Goal: Transaction & Acquisition: Purchase product/service

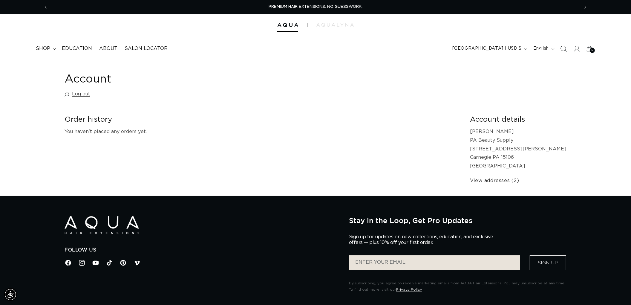
click at [563, 49] on icon "Search" at bounding box center [563, 48] width 6 height 6
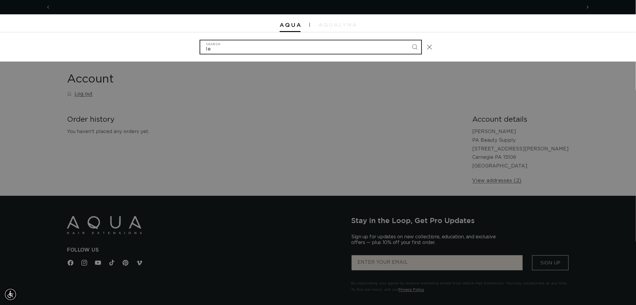
scroll to position [0, 531]
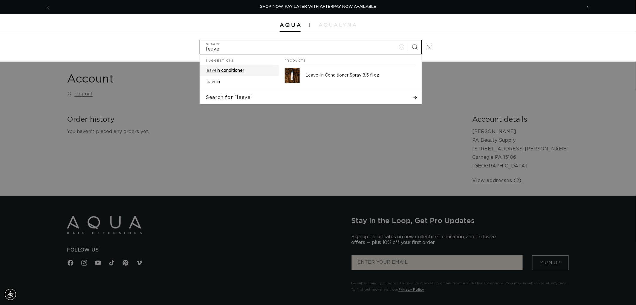
type input "leave"
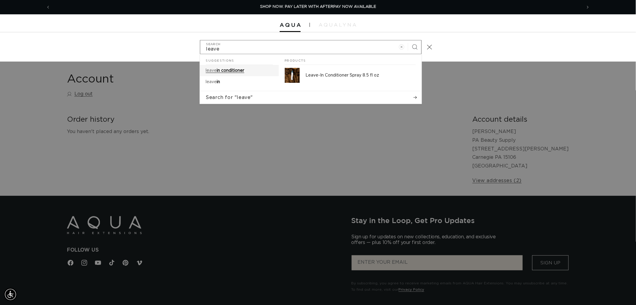
click at [253, 68] on link "leave in conditioner" at bounding box center [239, 70] width 79 height 11
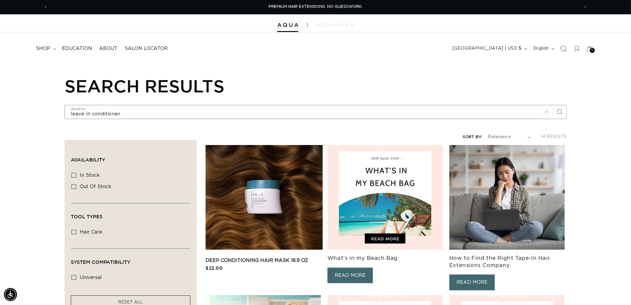
click at [559, 53] on span "Search" at bounding box center [563, 48] width 13 height 13
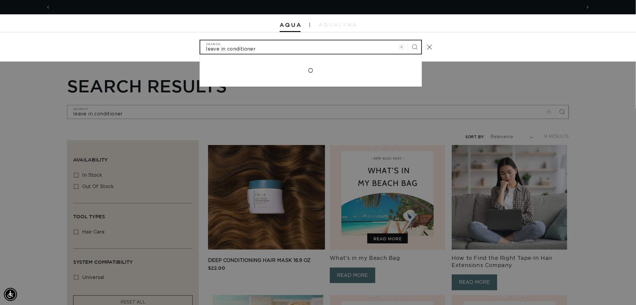
scroll to position [0, 531]
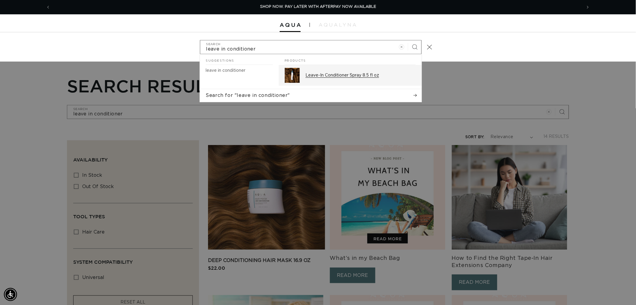
click at [309, 75] on p "Leave-In Conditioner Spray 8.5 fl oz" at bounding box center [361, 75] width 110 height 5
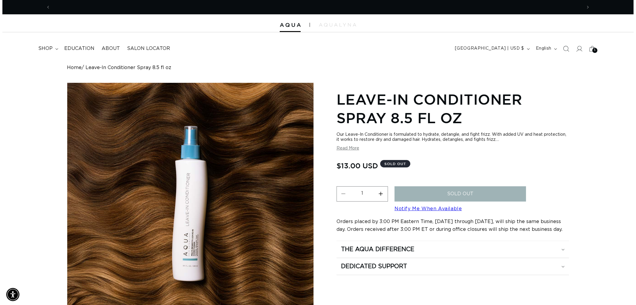
scroll to position [0, 531]
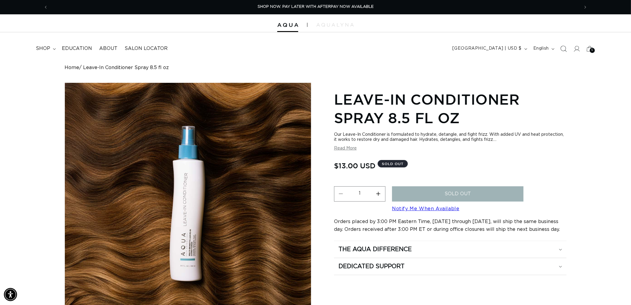
click at [565, 50] on icon "Search" at bounding box center [563, 48] width 6 height 6
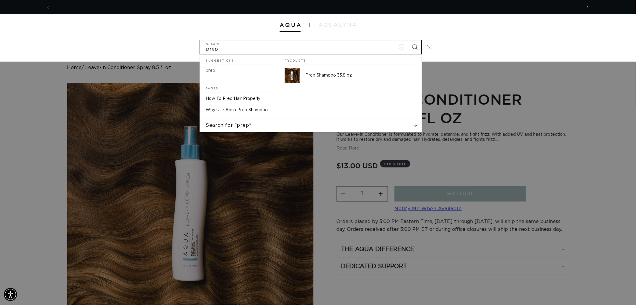
scroll to position [0, 1062]
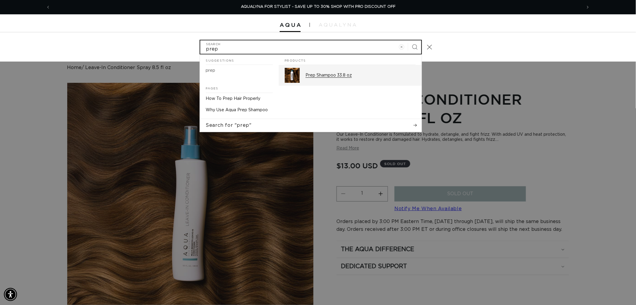
type input "prep"
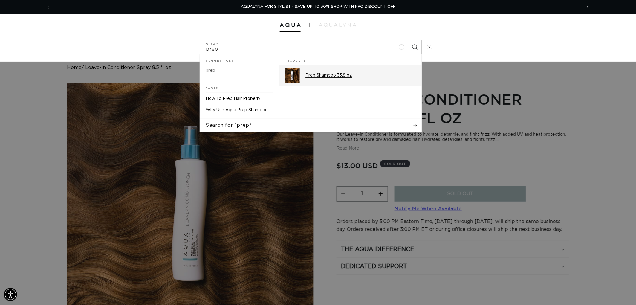
click at [353, 90] on div "Products Prep Shampoo 33.8 oz Pages How To Prep Hair Properly Why Use Aqua Prep…" at bounding box center [350, 85] width 143 height 62
click at [330, 61] on h2 "Products" at bounding box center [350, 59] width 131 height 11
click at [344, 74] on p "Prep Shampoo 33.8 oz" at bounding box center [361, 75] width 110 height 5
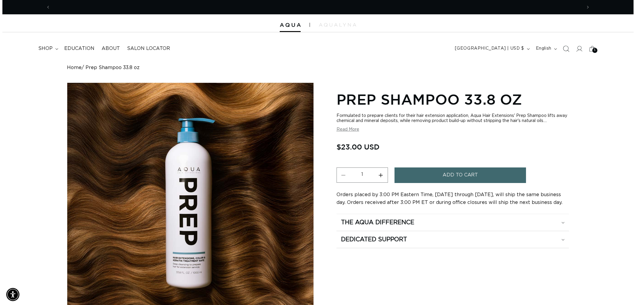
scroll to position [0, 1062]
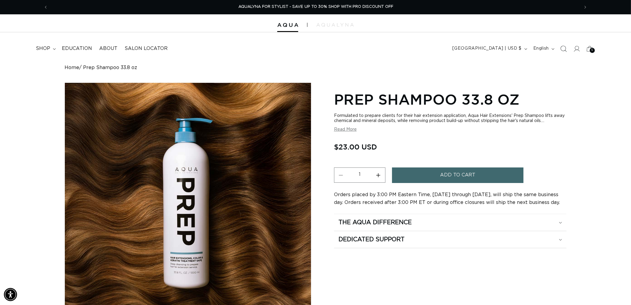
click at [558, 50] on span "Search" at bounding box center [563, 48] width 13 height 13
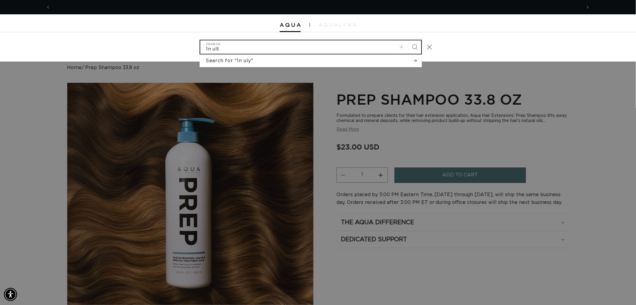
scroll to position [0, 0]
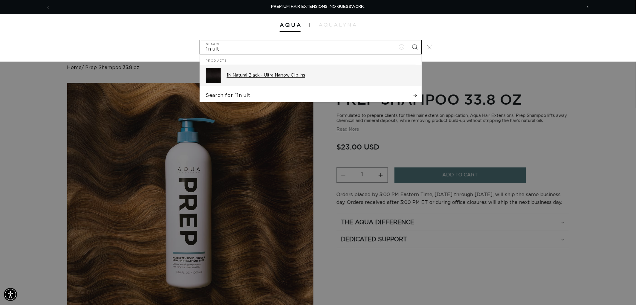
type input "1n ult"
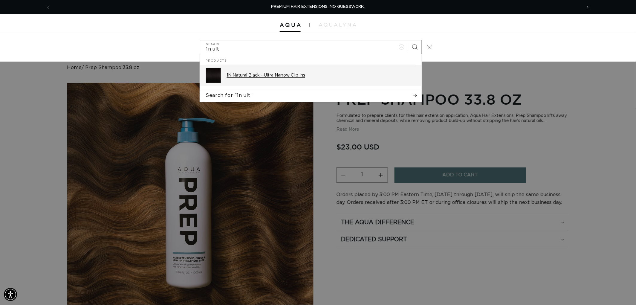
click at [351, 68] on div "1N Natural Black - Ultra Narrow Clip Ins" at bounding box center [321, 75] width 189 height 15
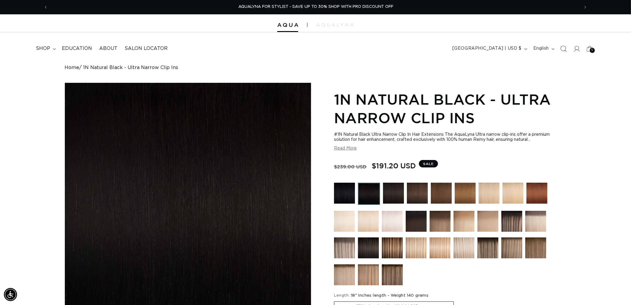
click at [564, 51] on icon "Search" at bounding box center [563, 48] width 6 height 6
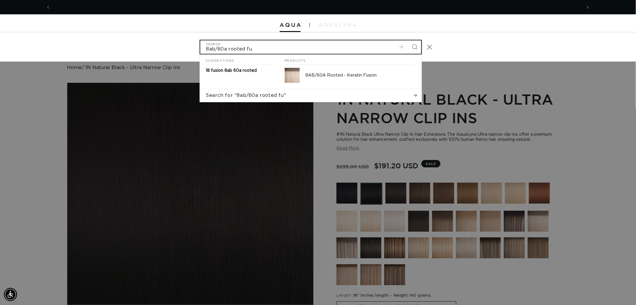
scroll to position [0, 531]
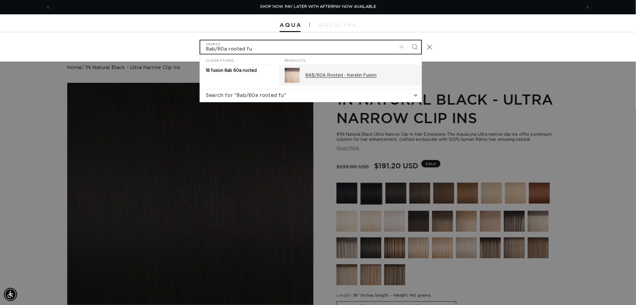
type input "8ab/60a rooted fu"
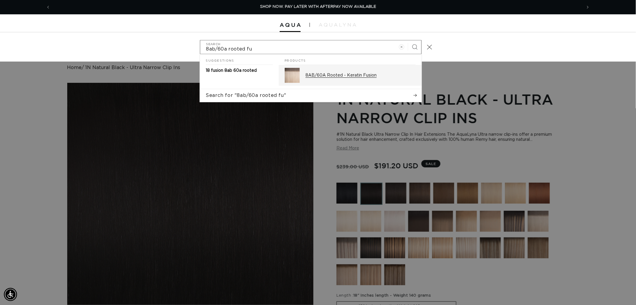
click at [381, 84] on link "8AB/60A Rooted - Keratin Fusion" at bounding box center [350, 75] width 143 height 21
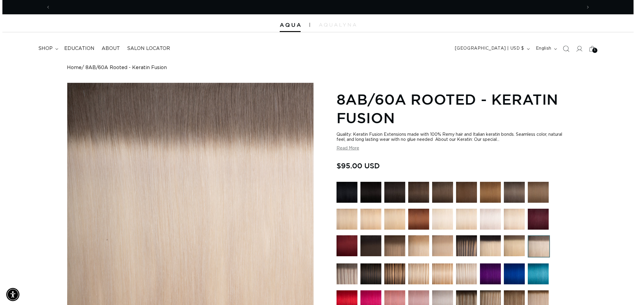
scroll to position [0, 1062]
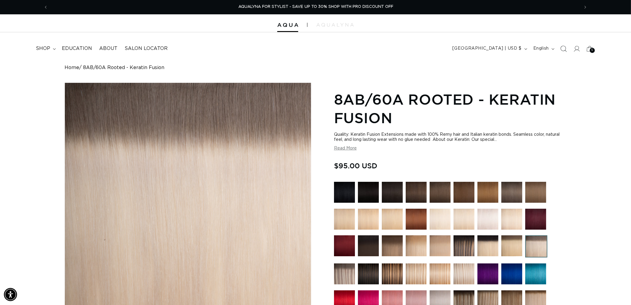
click at [558, 48] on span "Search" at bounding box center [563, 48] width 13 height 13
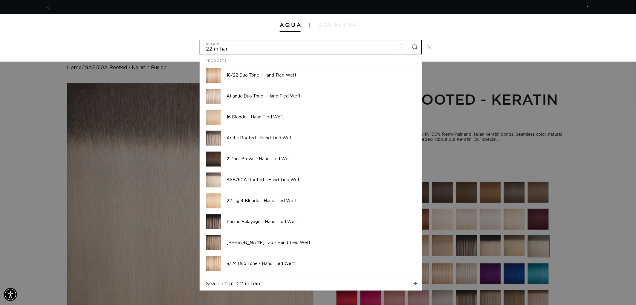
scroll to position [0, 531]
type input "2"
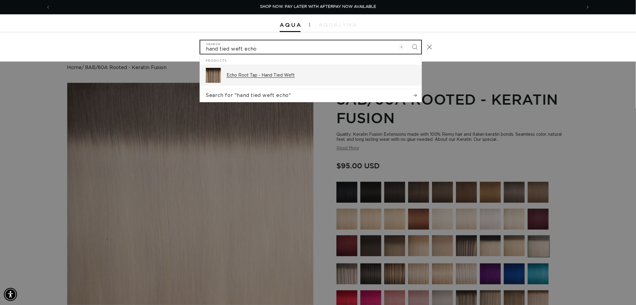
type input "hand tied weft echo"
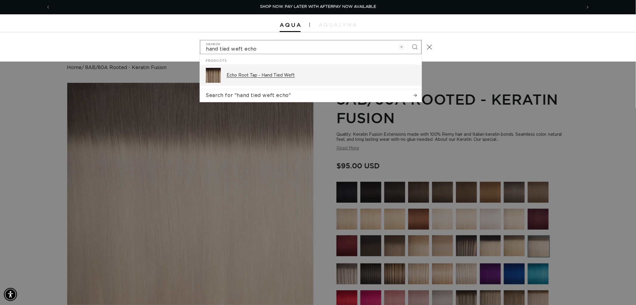
click at [296, 75] on p "Echo Root Tap - Hand Tied Weft" at bounding box center [321, 75] width 189 height 5
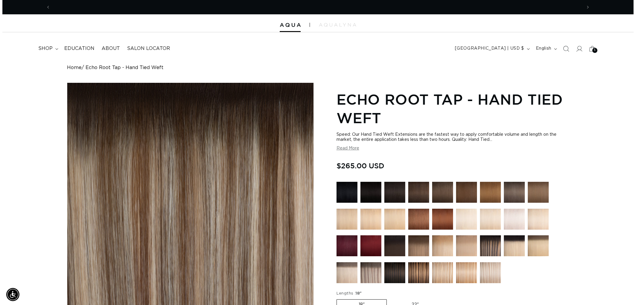
scroll to position [0, 1062]
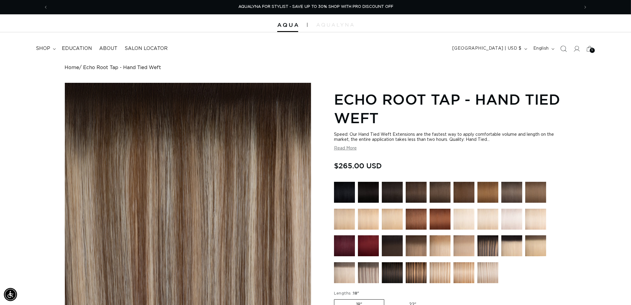
click at [566, 51] on icon "Search" at bounding box center [563, 48] width 6 height 6
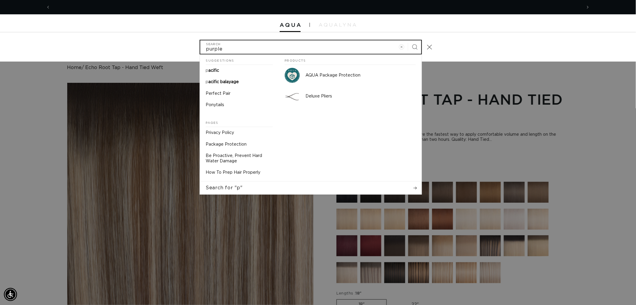
scroll to position [0, 0]
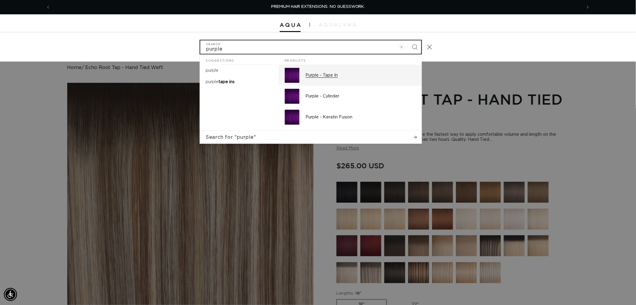
type input "purple"
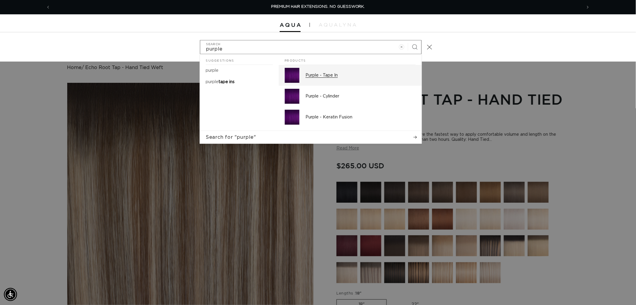
click at [324, 73] on p "Purple - Tape In" at bounding box center [361, 75] width 110 height 5
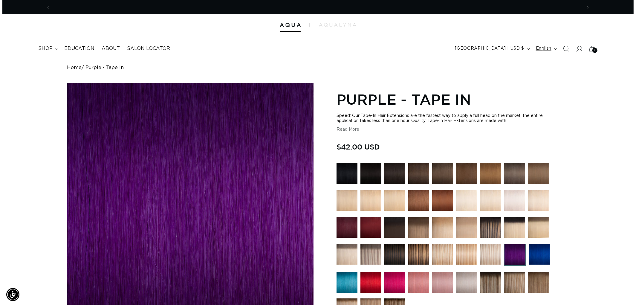
scroll to position [0, 1062]
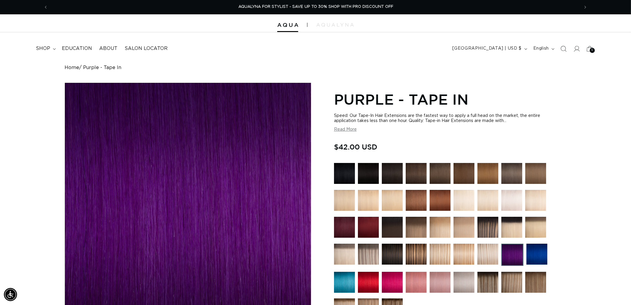
click at [559, 51] on span "Search" at bounding box center [563, 48] width 13 height 13
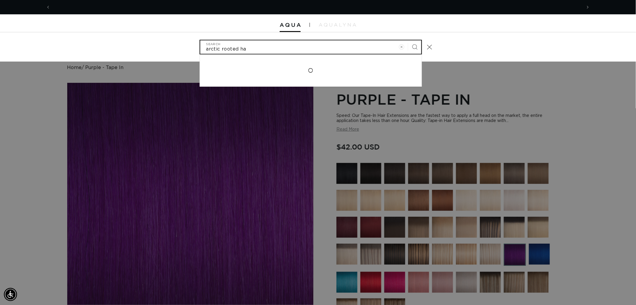
scroll to position [0, 531]
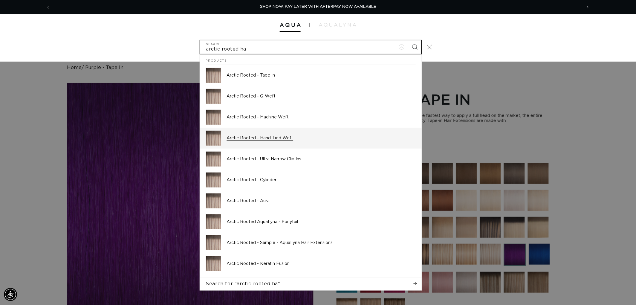
type input "arctic rooted ha"
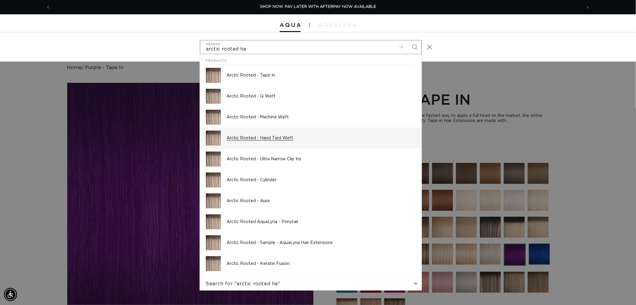
click at [289, 143] on div "Arctic Rooted - Hand Tied Weft" at bounding box center [321, 138] width 189 height 15
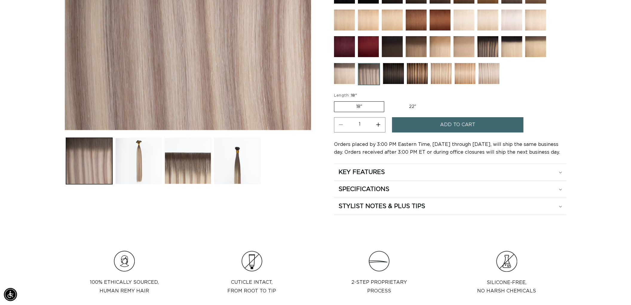
scroll to position [0, 1062]
